Goal: Task Accomplishment & Management: Complete application form

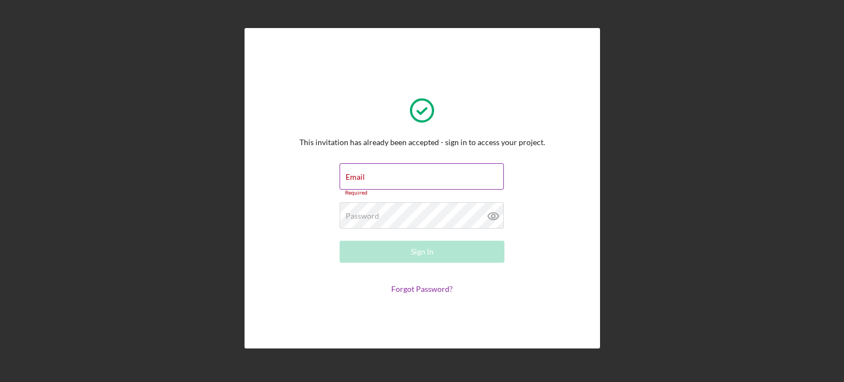
click at [426, 177] on div "Email Required" at bounding box center [421, 179] width 165 height 33
click at [426, 177] on input "Email" at bounding box center [421, 176] width 164 height 26
type input "[PERSON_NAME][EMAIL_ADDRESS][DOMAIN_NAME]"
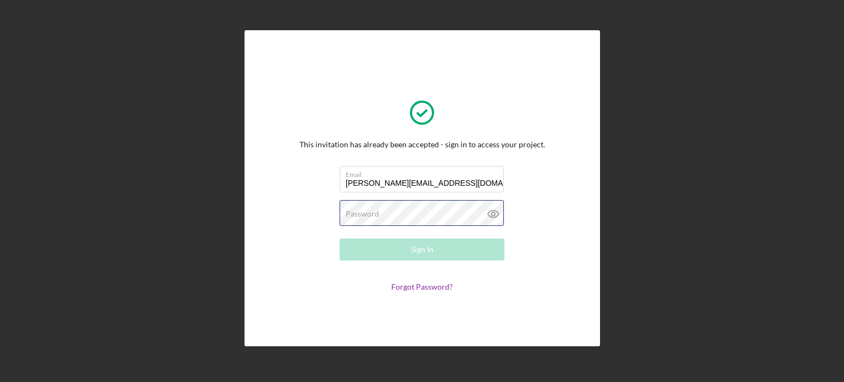
click at [431, 207] on div "Password Required" at bounding box center [421, 213] width 165 height 27
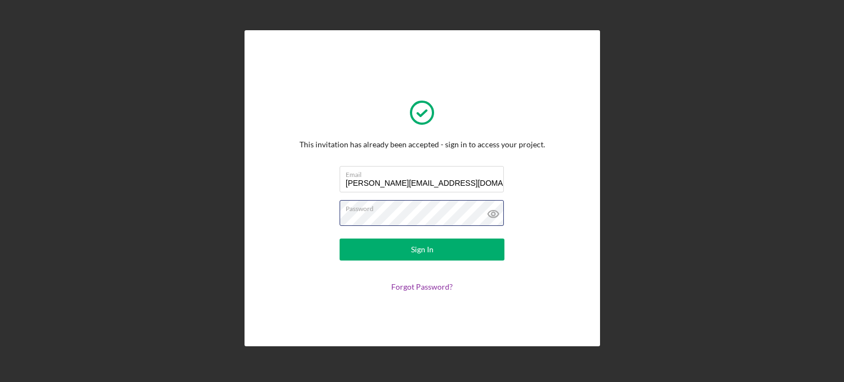
click at [339, 238] on button "Sign In" at bounding box center [421, 249] width 165 height 22
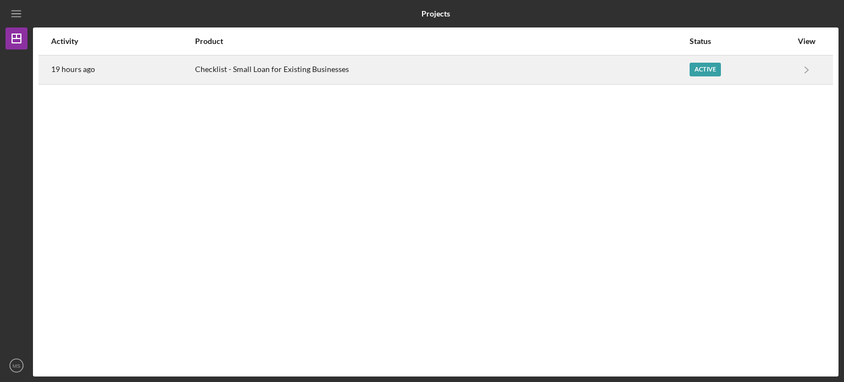
click at [331, 63] on div "Checklist - Small Loan for Existing Businesses" at bounding box center [441, 69] width 493 height 27
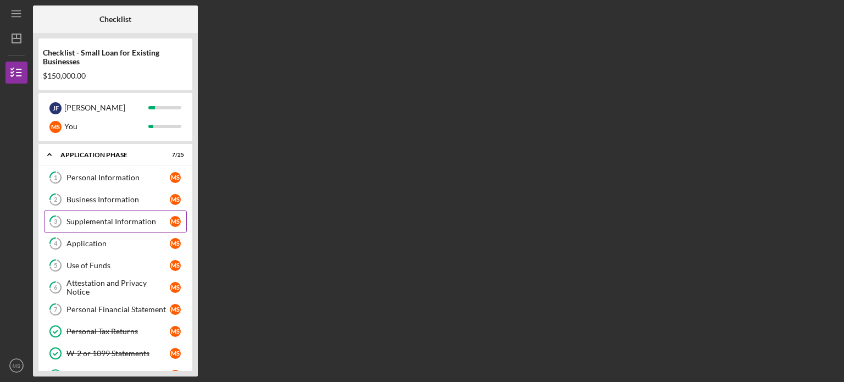
scroll to position [165, 0]
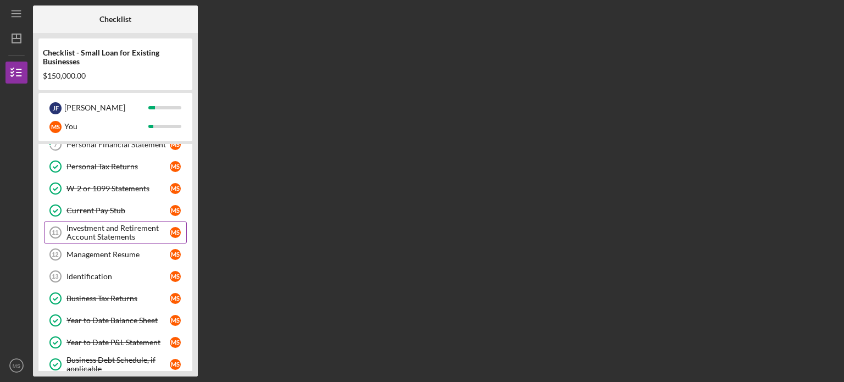
click at [152, 227] on div "Investment and Retirement Account Statements" at bounding box center [117, 233] width 103 height 18
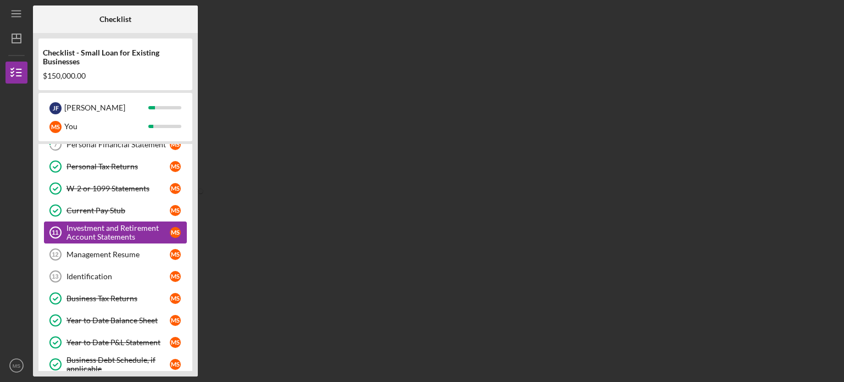
click at [139, 225] on div "Investment and Retirement Account Statements" at bounding box center [117, 233] width 103 height 18
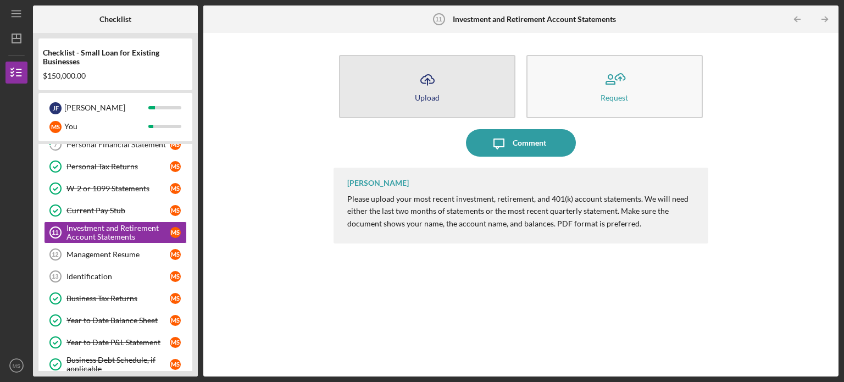
click at [425, 79] on icon "Icon/Upload" at bounding box center [427, 79] width 27 height 27
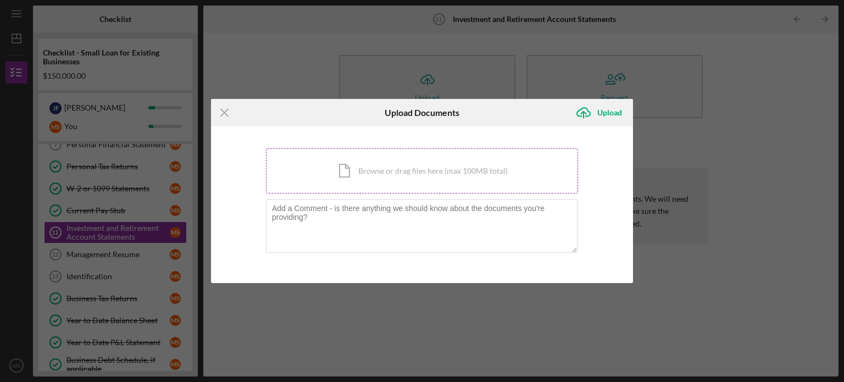
click at [380, 174] on div "Icon/Document Browse or drag files here (max 100MB total) Tap to choose files o…" at bounding box center [422, 170] width 312 height 45
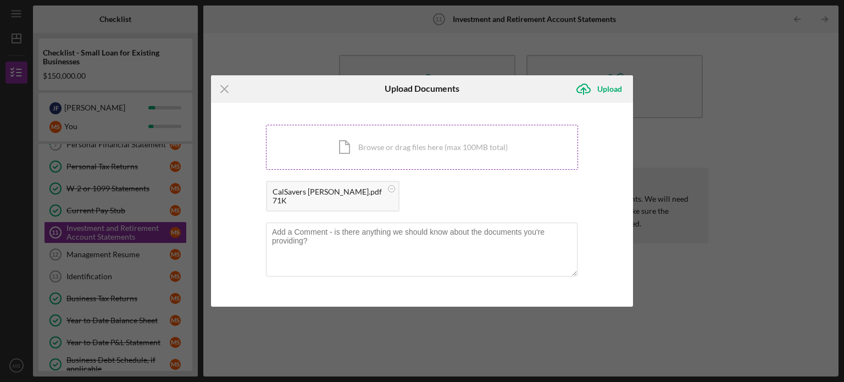
click at [325, 135] on div "Icon/Document Browse or drag files here (max 100MB total) Tap to choose files o…" at bounding box center [422, 147] width 312 height 45
click at [374, 159] on div "Icon/Document Browse or drag files here (max 100MB total) Tap to choose files o…" at bounding box center [422, 147] width 312 height 45
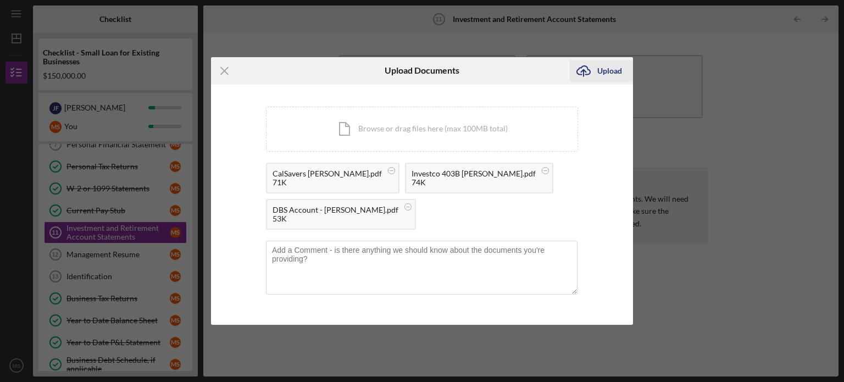
click at [585, 71] on icon "Icon/Upload" at bounding box center [583, 70] width 27 height 27
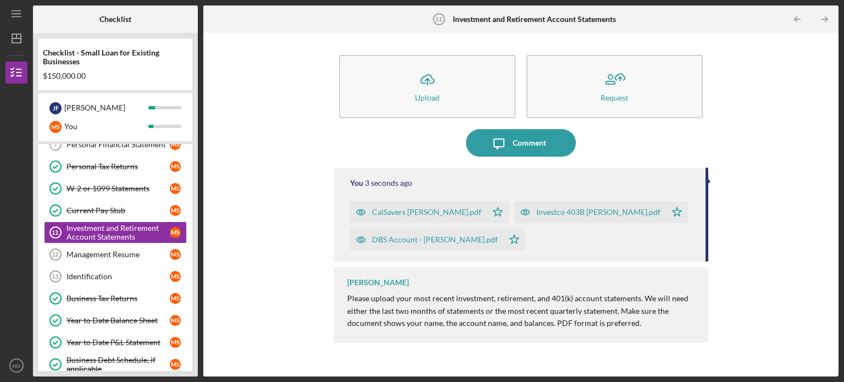
click at [309, 137] on div "Icon/Upload Upload Request Icon/Message Comment You 3 seconds ago CalSavers [PE…" at bounding box center [521, 204] width 624 height 332
click at [272, 144] on div "Icon/Upload Upload Request Icon/Message Comment You 14 seconds ago CalSavers [P…" at bounding box center [521, 204] width 624 height 332
click at [119, 252] on div "Management Resume" at bounding box center [117, 254] width 103 height 9
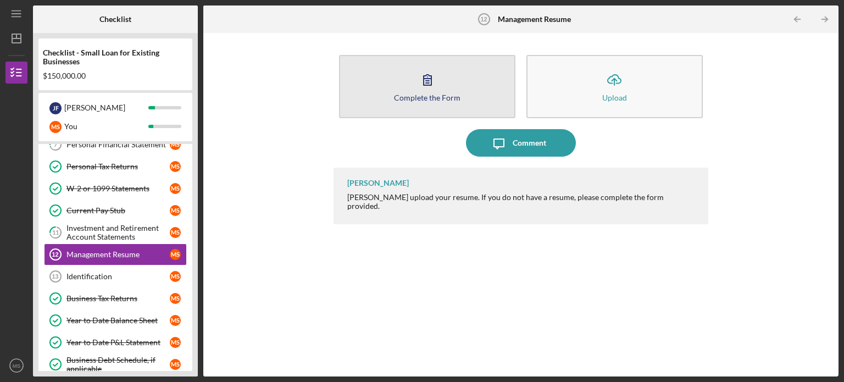
click at [414, 87] on icon "button" at bounding box center [427, 79] width 27 height 27
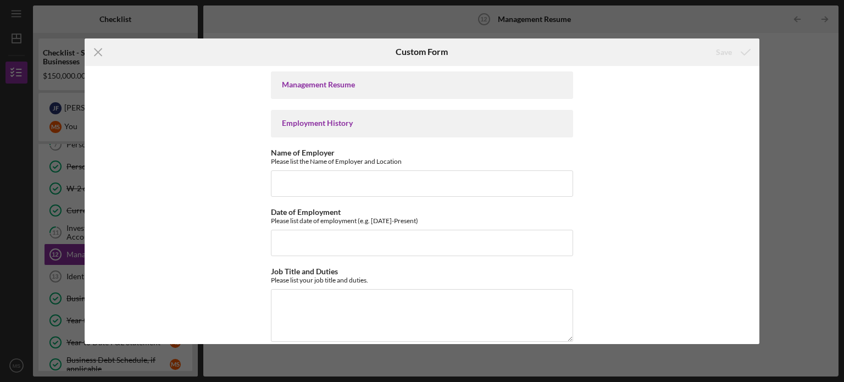
click at [800, 85] on div "Icon/Menu Close Custom Form Save Management Resume Employment History Name of E…" at bounding box center [422, 191] width 844 height 382
click at [94, 48] on icon "Icon/Menu Close" at bounding box center [98, 51] width 27 height 27
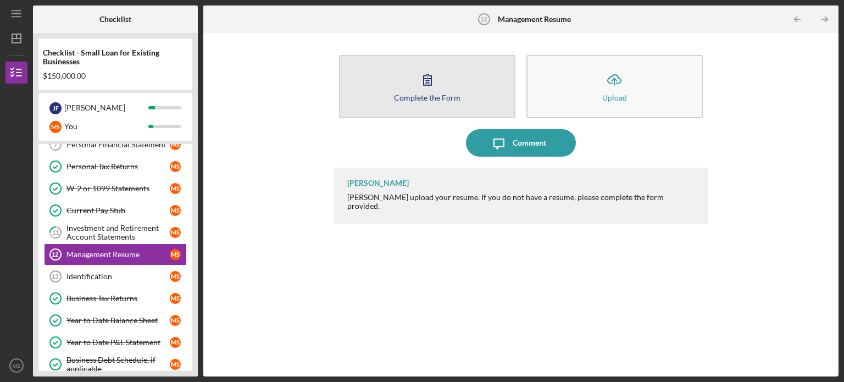
click at [420, 76] on icon "button" at bounding box center [427, 79] width 27 height 27
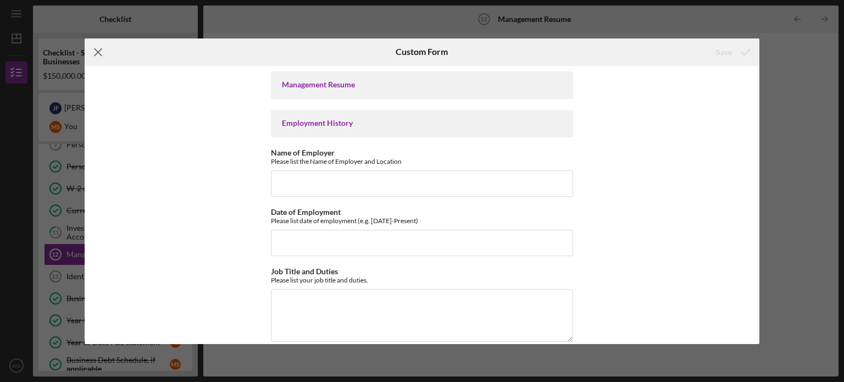
click at [100, 50] on icon "Icon/Menu Close" at bounding box center [98, 51] width 27 height 27
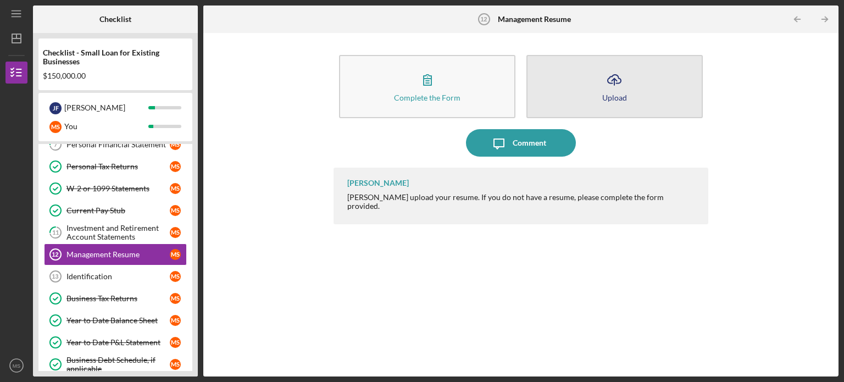
click at [553, 104] on button "Icon/Upload Upload" at bounding box center [614, 86] width 176 height 63
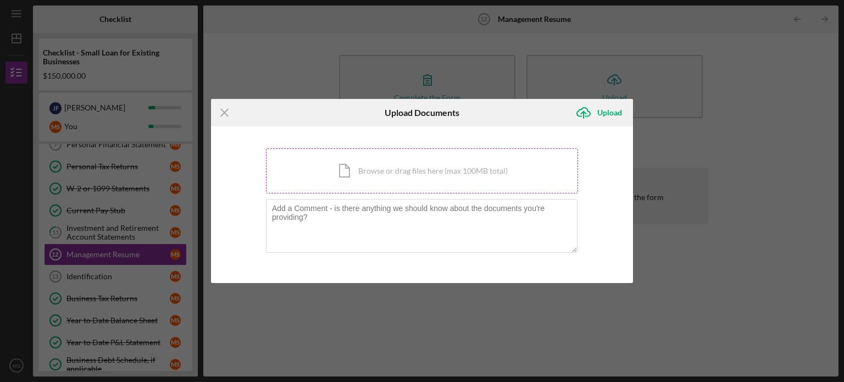
click at [375, 165] on div "Icon/Document Browse or drag files here (max 100MB total) Tap to choose files o…" at bounding box center [422, 170] width 312 height 45
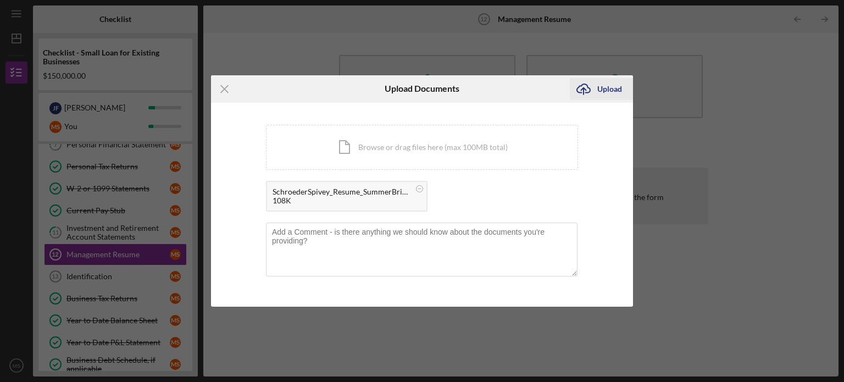
click at [589, 86] on icon "Icon/Upload" at bounding box center [583, 88] width 27 height 27
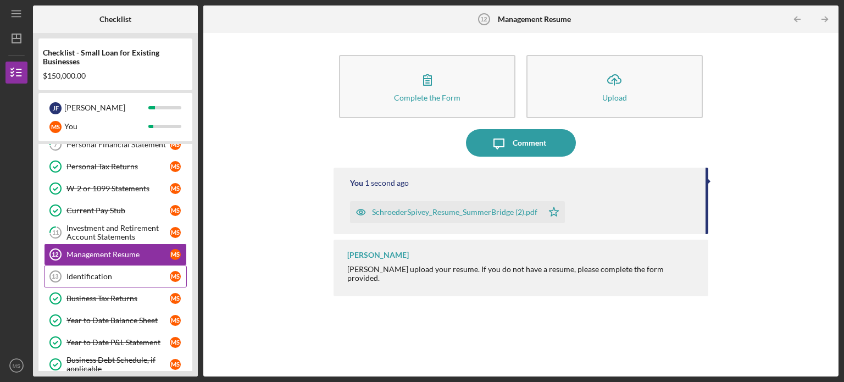
click at [101, 275] on div "Identification" at bounding box center [117, 276] width 103 height 9
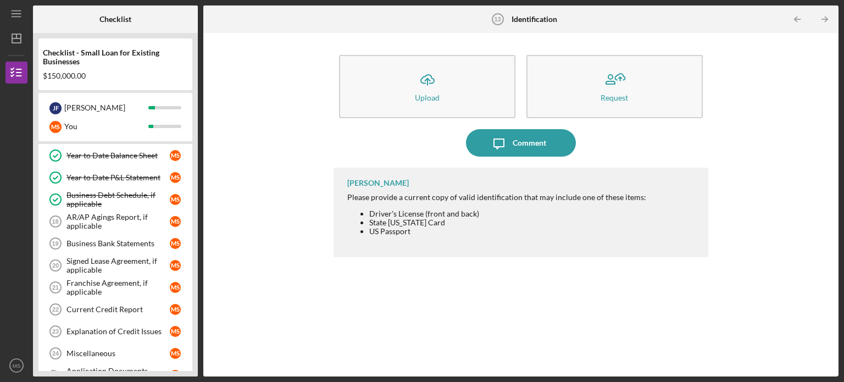
scroll to position [165, 0]
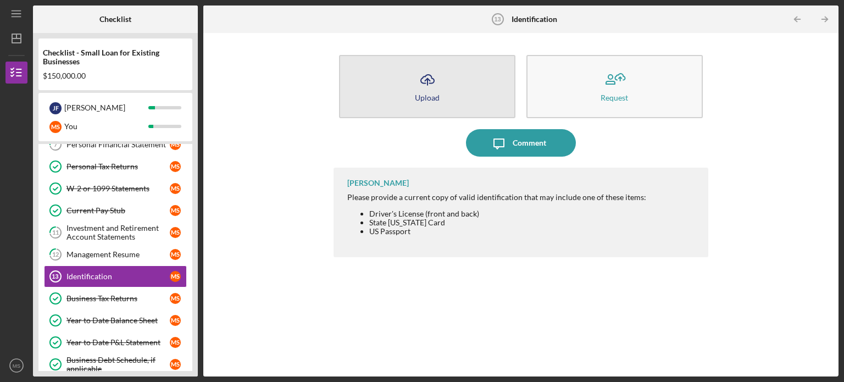
click at [405, 97] on button "Icon/Upload Upload" at bounding box center [427, 86] width 176 height 63
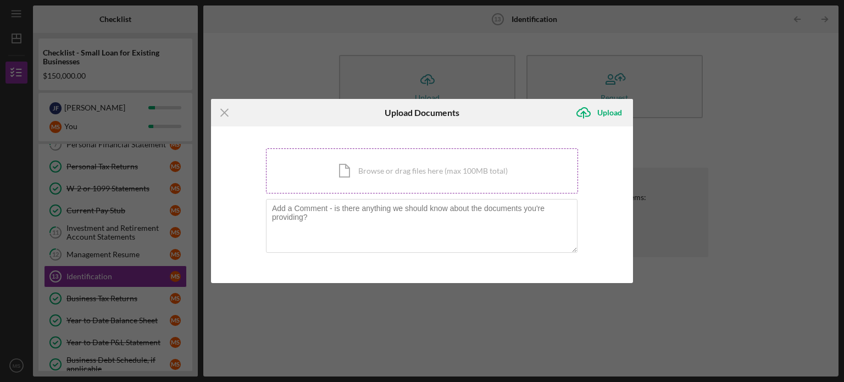
click at [344, 176] on div "Icon/Document Browse or drag files here (max 100MB total) Tap to choose files o…" at bounding box center [422, 170] width 312 height 45
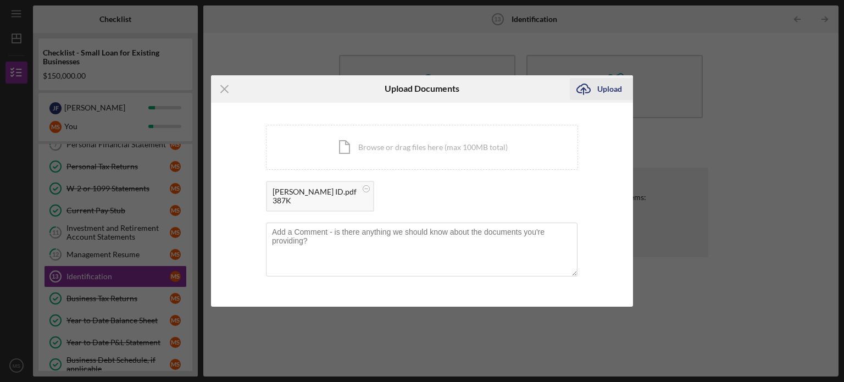
click at [593, 93] on icon "Icon/Upload" at bounding box center [583, 88] width 27 height 27
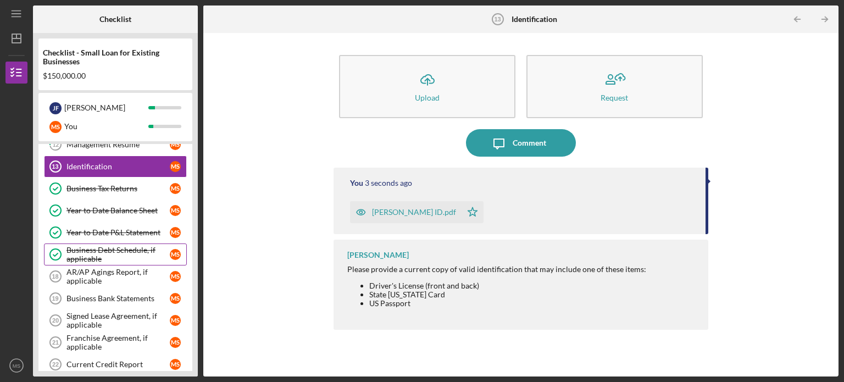
scroll to position [384, 0]
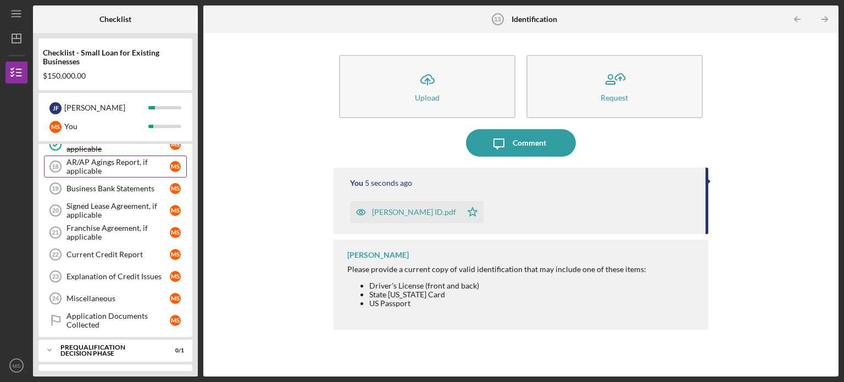
click at [97, 164] on div "AR/AP Agings Report, if applicable" at bounding box center [117, 167] width 103 height 18
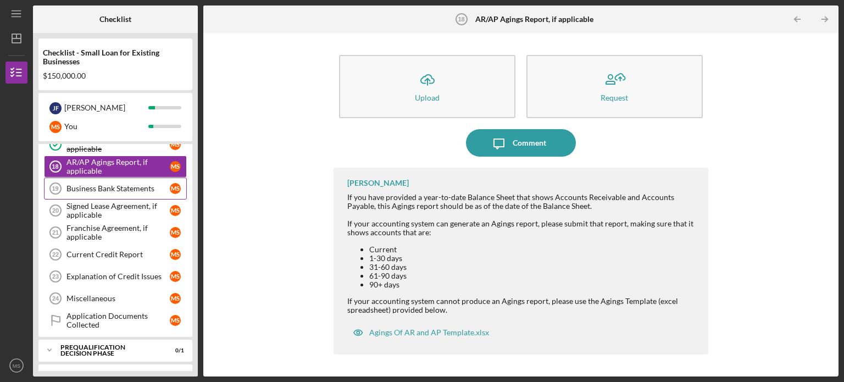
click at [113, 184] on div "Business Bank Statements" at bounding box center [117, 188] width 103 height 9
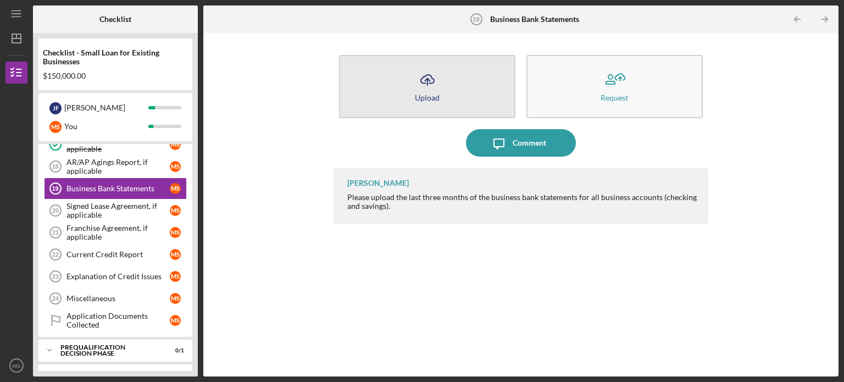
click at [464, 99] on button "Icon/Upload Upload" at bounding box center [427, 86] width 176 height 63
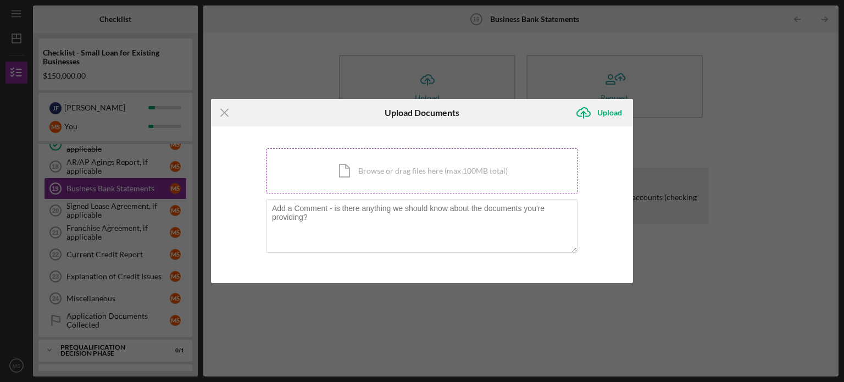
click at [407, 160] on div "Icon/Document Browse or drag files here (max 100MB total) Tap to choose files o…" at bounding box center [422, 170] width 312 height 45
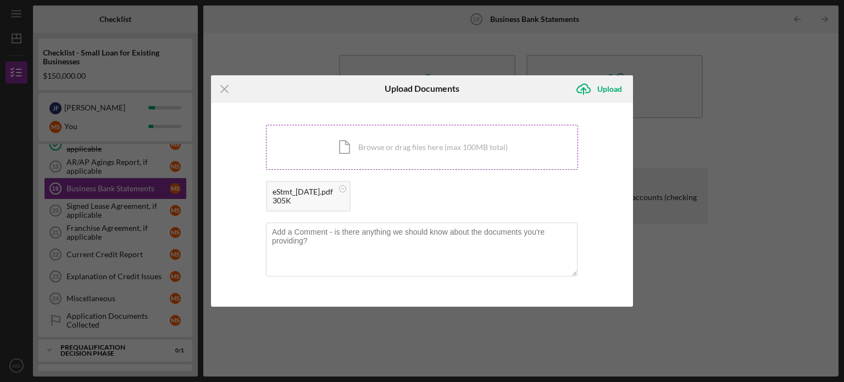
click at [320, 140] on div "Icon/Document Browse or drag files here (max 100MB total) Tap to choose files o…" at bounding box center [422, 147] width 312 height 45
click at [315, 138] on div "Icon/Document Browse or drag files here (max 100MB total) Tap to choose files o…" at bounding box center [422, 147] width 312 height 45
click at [602, 78] on div "Upload" at bounding box center [609, 89] width 25 height 22
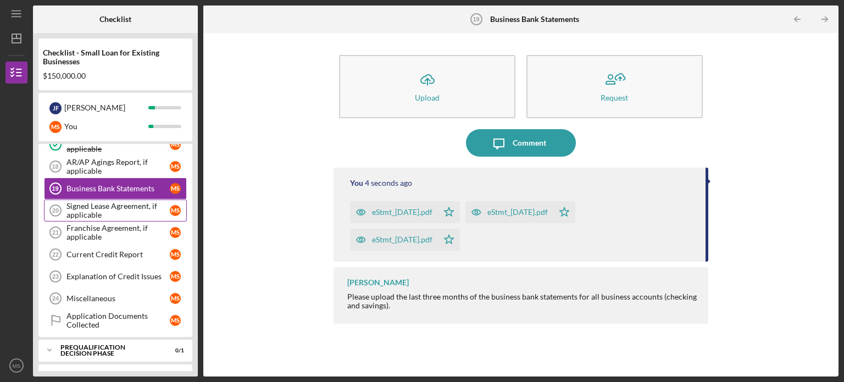
click at [135, 202] on div "Signed Lease Agreement, if applicable" at bounding box center [117, 211] width 103 height 18
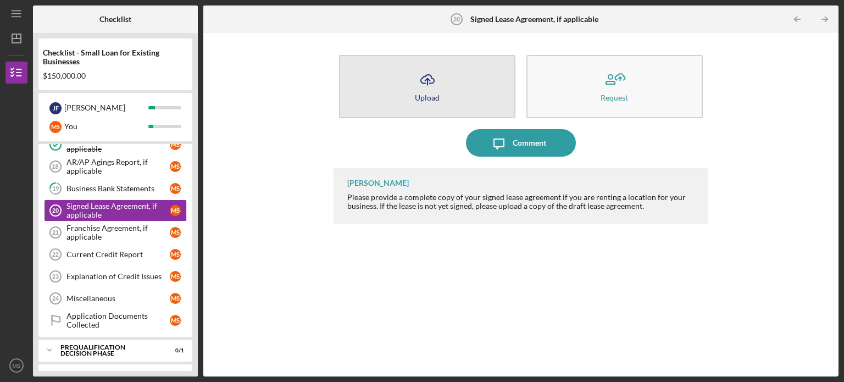
click at [410, 99] on button "Icon/Upload Upload" at bounding box center [427, 86] width 176 height 63
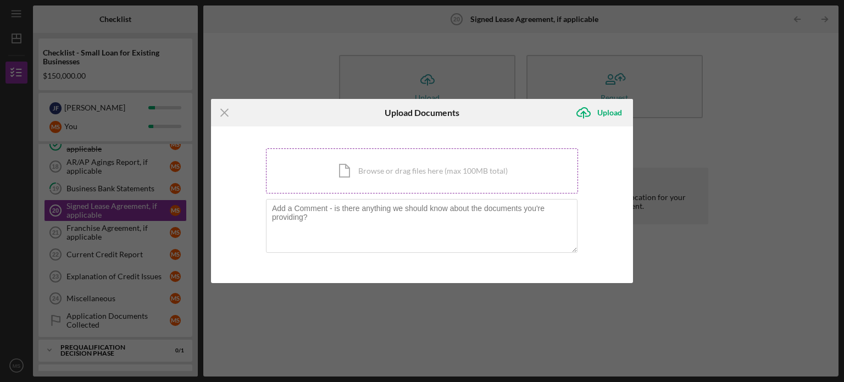
click at [361, 166] on div "Icon/Document Browse or drag files here (max 100MB total) Tap to choose files o…" at bounding box center [422, 170] width 312 height 45
click at [455, 165] on div "Icon/Document Browse or drag files here (max 100MB total) Tap to choose files o…" at bounding box center [422, 170] width 312 height 45
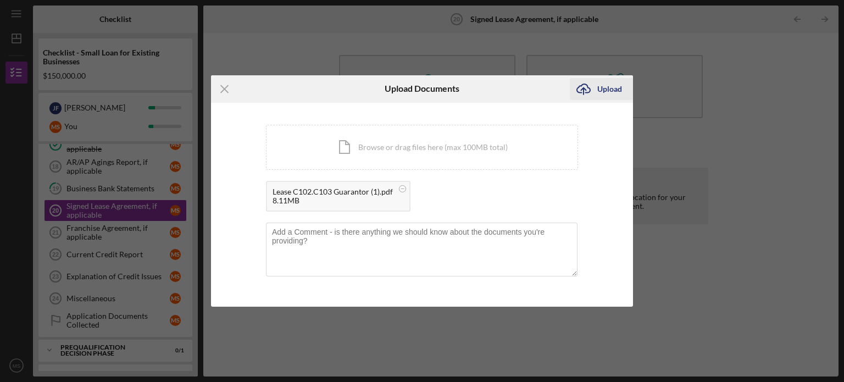
click at [592, 86] on icon "Icon/Upload" at bounding box center [583, 88] width 27 height 27
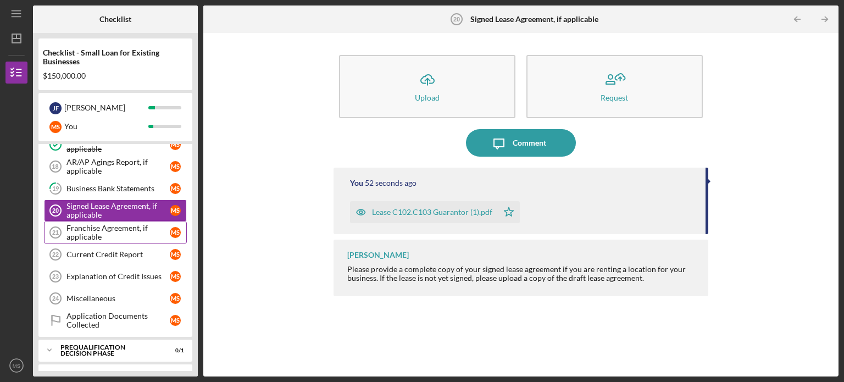
click at [92, 230] on div "Franchise Agreement, if applicable" at bounding box center [117, 233] width 103 height 18
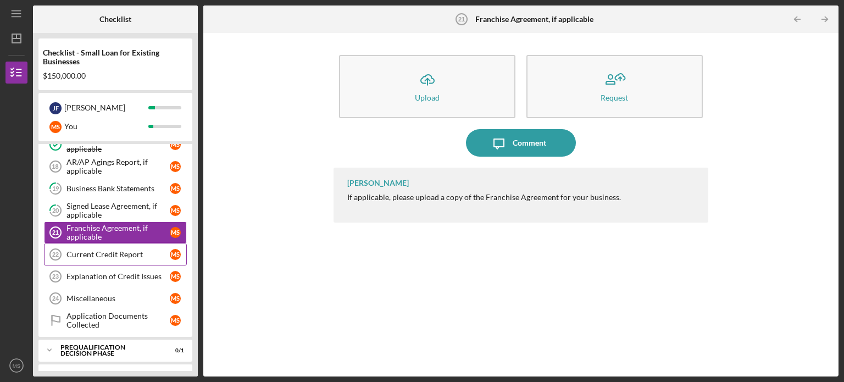
click at [91, 255] on link "Current Credit Report 22 Current Credit Report M S" at bounding box center [115, 254] width 143 height 22
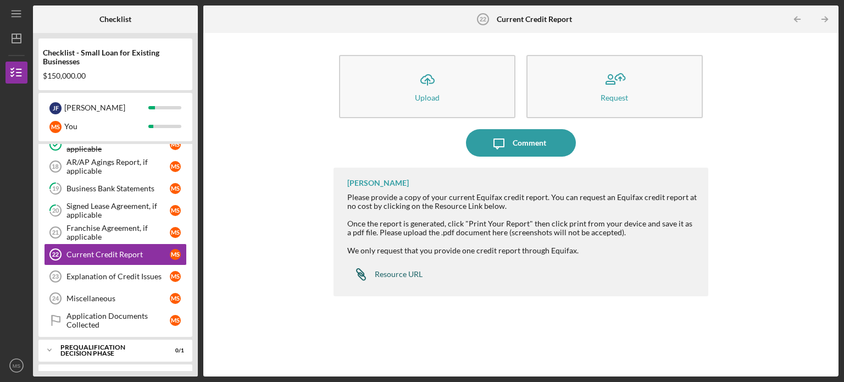
click at [387, 276] on div "Resource URL" at bounding box center [399, 274] width 48 height 9
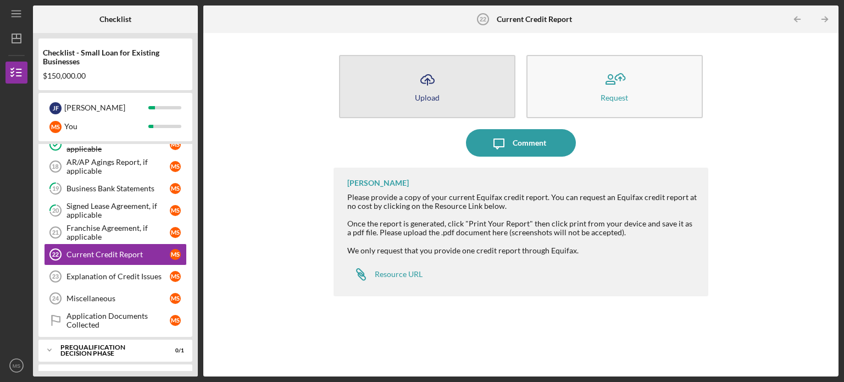
click at [420, 83] on icon "Icon/Upload" at bounding box center [427, 79] width 27 height 27
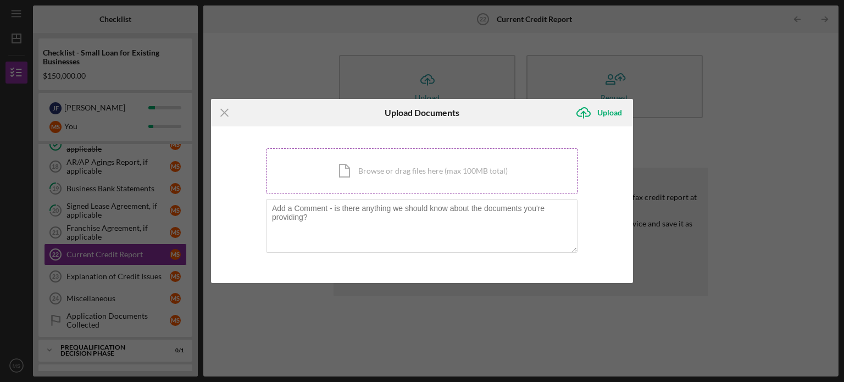
click at [393, 175] on div "Icon/Document Browse or drag files here (max 100MB total) Tap to choose files o…" at bounding box center [422, 170] width 312 height 45
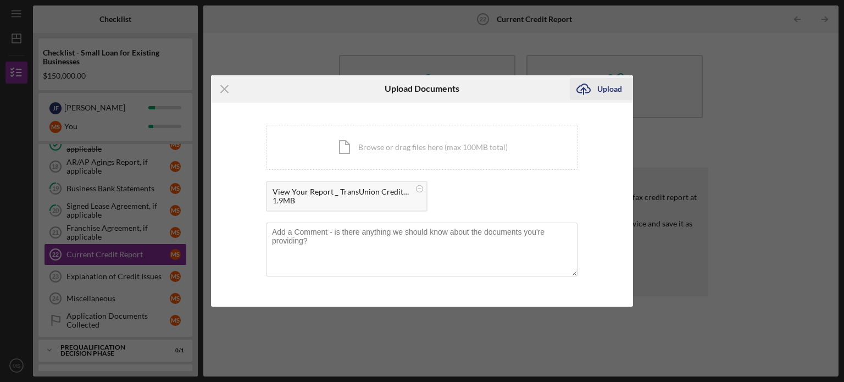
click at [598, 87] on div "Upload" at bounding box center [609, 89] width 25 height 22
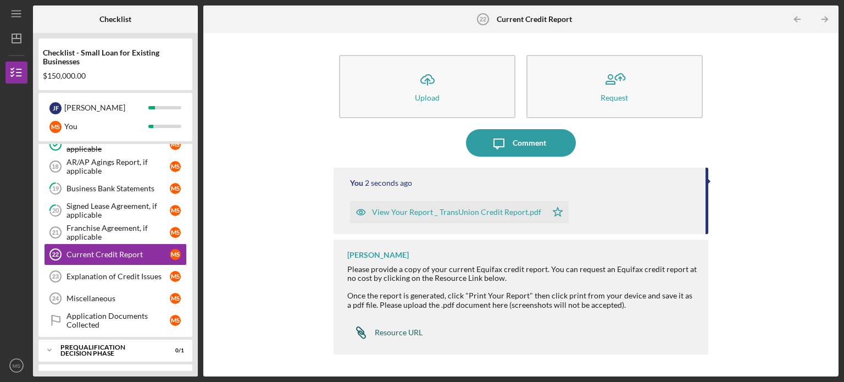
click at [404, 333] on div "Resource URL" at bounding box center [399, 332] width 48 height 9
